Goal: Task Accomplishment & Management: Manage account settings

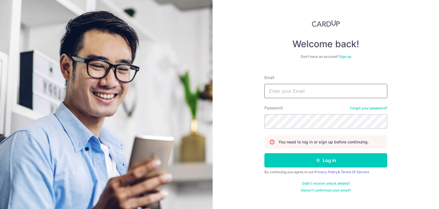
click at [339, 95] on input "Email" at bounding box center [325, 91] width 123 height 14
type input "[EMAIL_ADDRESS][DOMAIN_NAME]"
click at [264, 153] on button "Log in" at bounding box center [325, 160] width 123 height 14
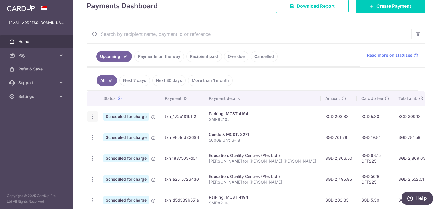
click at [93, 116] on icon "button" at bounding box center [93, 116] width 6 height 6
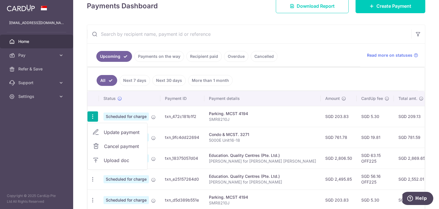
click at [114, 147] on span "Cancel payment" at bounding box center [123, 146] width 38 height 7
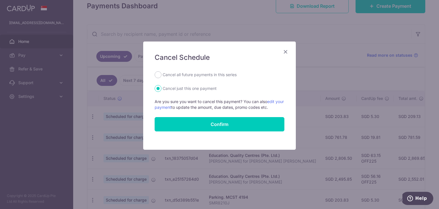
click at [197, 75] on label "Cancel all future payments in this series" at bounding box center [200, 74] width 74 height 7
click at [161, 75] on input "Cancel all future payments in this series" at bounding box center [158, 74] width 7 height 7
radio input "true"
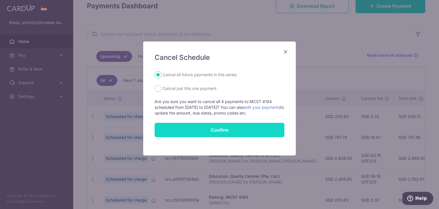
click at [216, 132] on button "Confirm" at bounding box center [220, 130] width 130 height 14
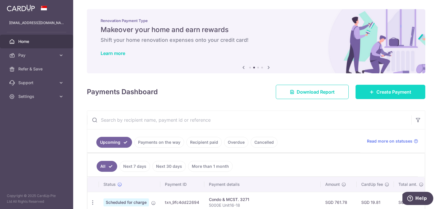
click at [378, 94] on span "Create Payment" at bounding box center [393, 91] width 35 height 7
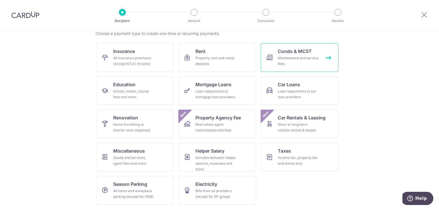
scroll to position [47, 0]
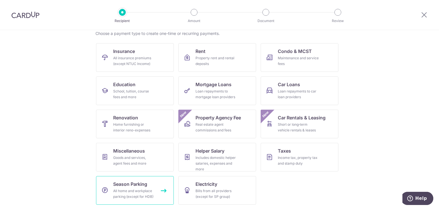
click at [118, 183] on span "Season Parking" at bounding box center [130, 183] width 34 height 7
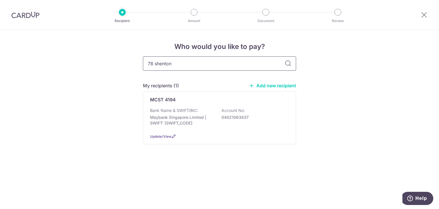
type input "78 shenton"
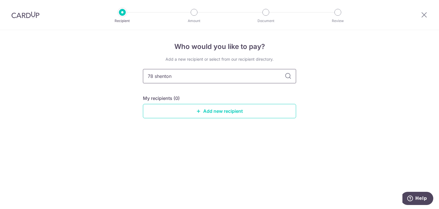
click at [287, 79] on input "78 shenton" at bounding box center [219, 76] width 153 height 14
drag, startPoint x: 226, startPoint y: 80, endPoint x: 78, endPoint y: 73, distance: 148.4
click at [78, 73] on div "Who would you like to pay? Add a new recipient or select from our recipient dir…" at bounding box center [219, 119] width 439 height 179
type input "CG-78 Shenton"
click at [286, 76] on icon at bounding box center [288, 76] width 7 height 7
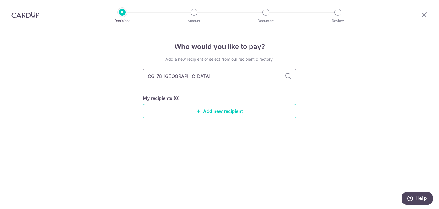
drag, startPoint x: 233, startPoint y: 78, endPoint x: 55, endPoint y: 78, distance: 178.6
click at [55, 78] on div "Who would you like to pay? Add a new recipient or select from our recipient dir…" at bounding box center [219, 119] width 439 height 179
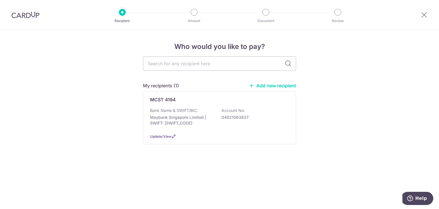
click at [287, 87] on link "Add new recipient" at bounding box center [272, 86] width 47 height 6
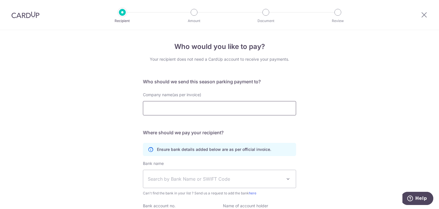
click at [202, 110] on input "Company name(as per invoice)" at bounding box center [219, 108] width 153 height 14
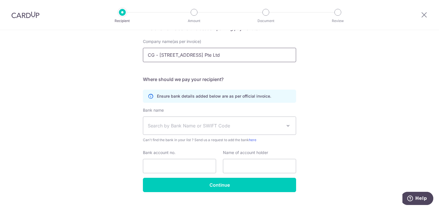
scroll to position [57, 0]
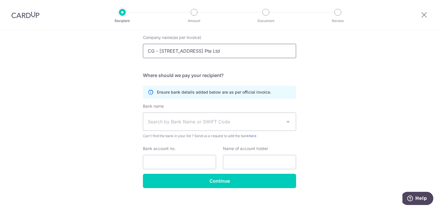
type input "CG - 78 Shenton Way Singapore Pte Ltd"
click at [213, 121] on span "Search by Bank Name or SWIFT Code" at bounding box center [215, 121] width 134 height 7
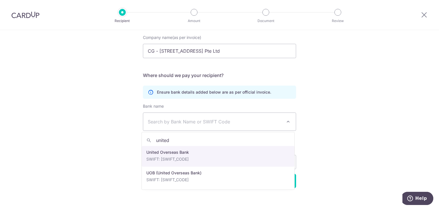
type input "united"
select select "23668"
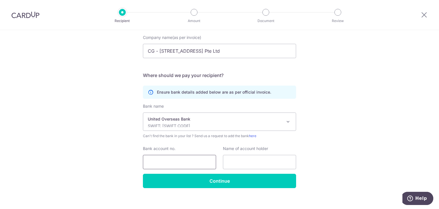
scroll to position [63, 0]
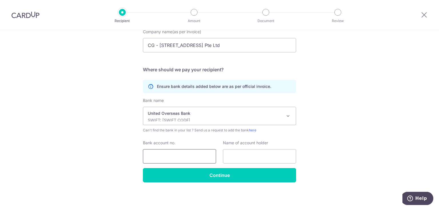
click at [178, 150] on input "Bank account no." at bounding box center [179, 156] width 73 height 14
type input "4503068537"
click at [252, 161] on input "text" at bounding box center [259, 156] width 73 height 14
paste input "CG-78 Shenton Way Singapore Private Limited"
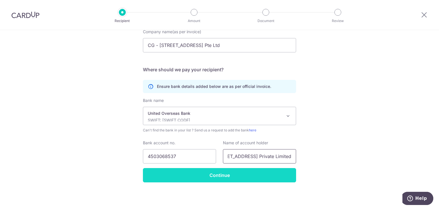
type input "CG-78 Shenton Way Singapore Private Limited"
click at [227, 168] on input "Continue" at bounding box center [219, 175] width 153 height 14
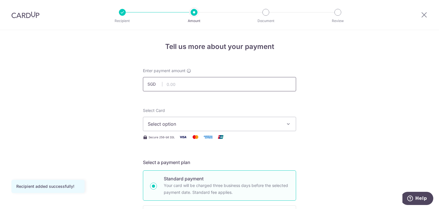
click at [194, 85] on input "text" at bounding box center [219, 84] width 153 height 14
type input "125.00"
click at [207, 121] on span "Select option" at bounding box center [214, 123] width 133 height 7
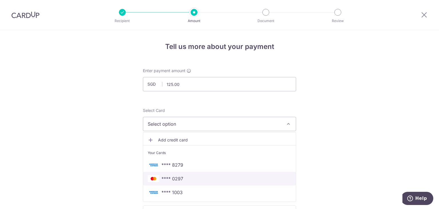
click at [187, 175] on span "**** 0297" at bounding box center [219, 178] width 143 height 7
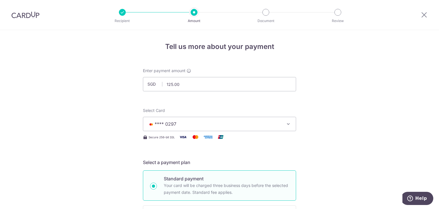
click at [209, 125] on span "**** 0297" at bounding box center [214, 123] width 133 height 7
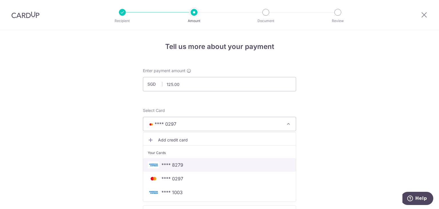
click at [191, 165] on span "**** 8279" at bounding box center [219, 164] width 143 height 7
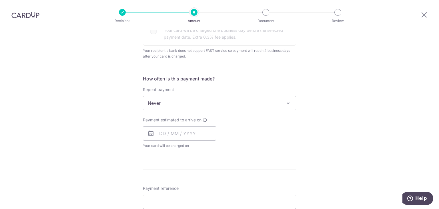
scroll to position [200, 0]
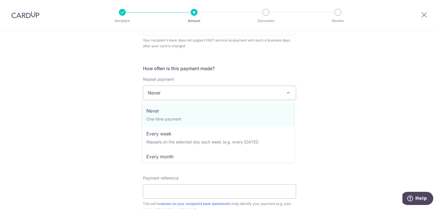
click at [219, 89] on span "Never" at bounding box center [219, 93] width 153 height 14
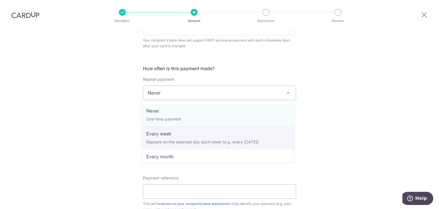
scroll to position [29, 0]
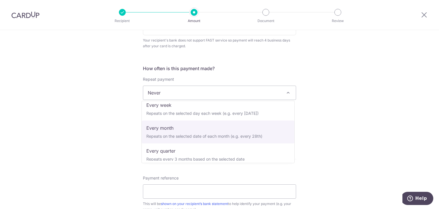
select select "3"
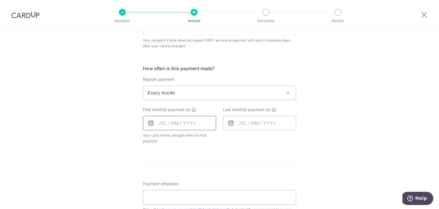
click at [170, 124] on input "text" at bounding box center [179, 123] width 73 height 14
click at [157, 121] on input "text" at bounding box center [179, 123] width 73 height 14
click at [150, 121] on icon at bounding box center [150, 122] width 7 height 7
click at [161, 124] on input "text" at bounding box center [179, 123] width 73 height 14
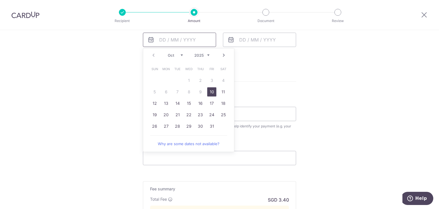
scroll to position [286, 0]
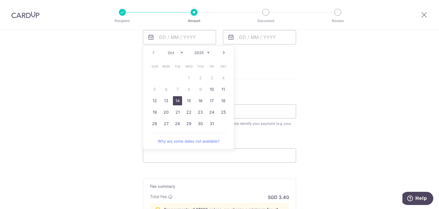
click at [173, 102] on link "14" at bounding box center [177, 100] width 9 height 9
type input "14/10/2025"
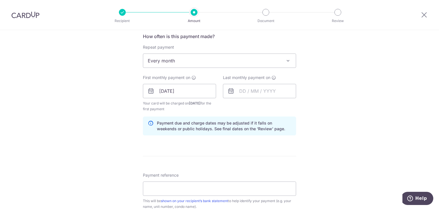
scroll to position [229, 0]
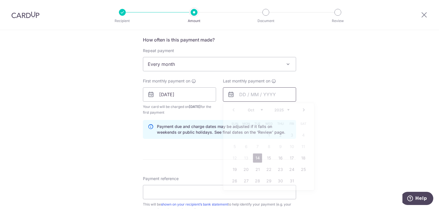
click at [239, 97] on input "text" at bounding box center [259, 94] width 73 height 14
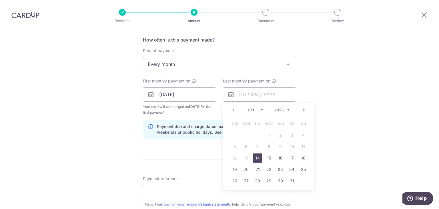
click at [284, 109] on select "2025 2026 2027 2028 2029 2030 2031 2032 2033 2034 2035" at bounding box center [281, 109] width 15 height 5
click at [251, 113] on div "Prev Next Jan Feb Mar Apr May Jun Jul Aug Sep Oct Nov Dec 2025 2026 2027 2028 2…" at bounding box center [268, 110] width 91 height 14
click at [251, 112] on div "Prev Next Jan Feb Mar Apr May Jun Jul Aug Sep Oct Nov Dec 2025 2026 2027 2028 2…" at bounding box center [268, 110] width 91 height 14
click at [251, 110] on select "Jan Feb Mar Apr May Jun Jul Aug Sep Oct Nov Dec" at bounding box center [255, 109] width 15 height 5
click at [249, 108] on select "Jan Feb Mar Apr May Jun Jul Aug Sep Oct Nov Dec" at bounding box center [255, 109] width 15 height 5
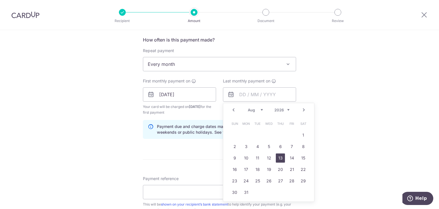
click at [277, 158] on link "13" at bounding box center [280, 157] width 9 height 9
type input "13/08/2026"
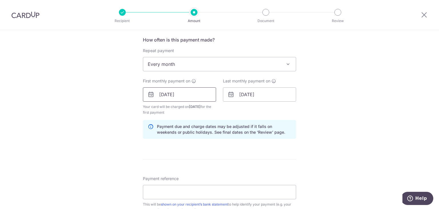
click at [169, 95] on input "14/10/2025" at bounding box center [179, 94] width 73 height 14
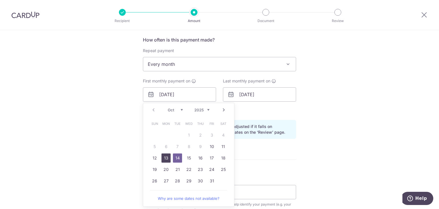
click at [165, 155] on link "13" at bounding box center [165, 157] width 9 height 9
type input "[DATE]"
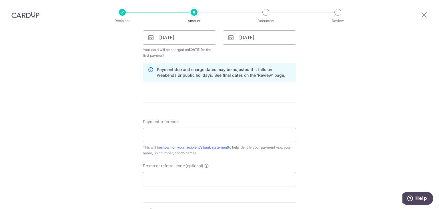
scroll to position [314, 0]
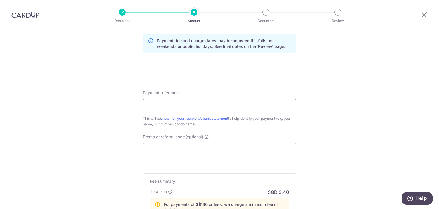
click at [181, 107] on input "Payment reference" at bounding box center [219, 106] width 153 height 14
type input "SMR8210J"
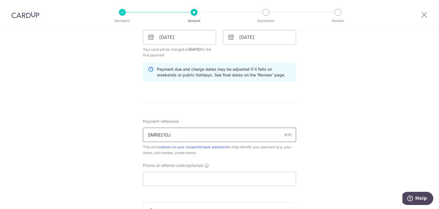
scroll to position [371, 0]
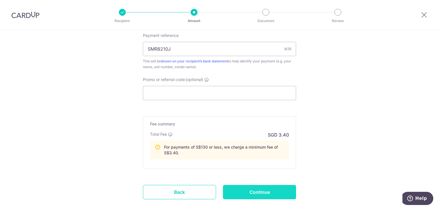
click at [224, 185] on input "Continue" at bounding box center [259, 192] width 73 height 14
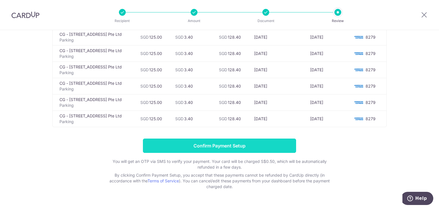
scroll to position [155, 0]
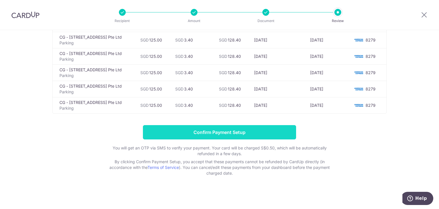
click at [206, 135] on input "Confirm Payment Setup" at bounding box center [219, 132] width 153 height 14
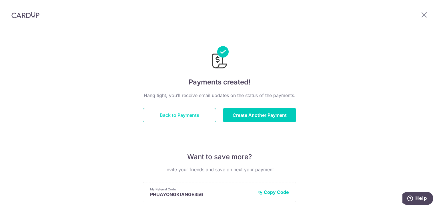
click at [207, 118] on button "Back to Payments" at bounding box center [179, 115] width 73 height 14
